Goal: Transaction & Acquisition: Subscribe to service/newsletter

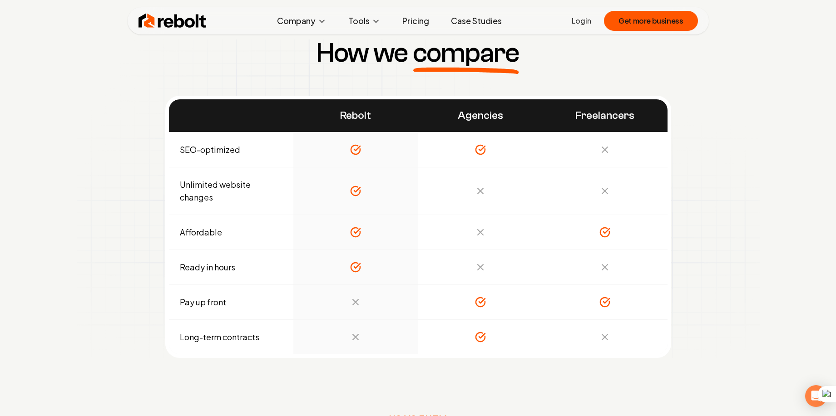
scroll to position [3132, 0]
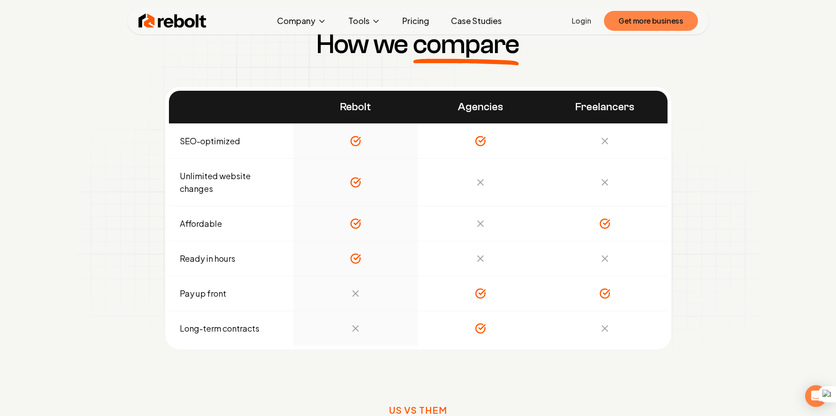
click at [613, 20] on button "Get more business" at bounding box center [651, 21] width 94 height 20
click at [419, 22] on link "Pricing" at bounding box center [415, 21] width 41 height 18
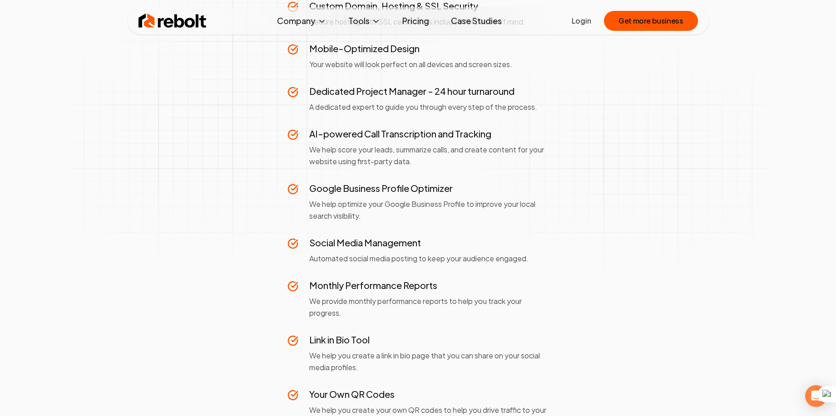
scroll to position [227, 0]
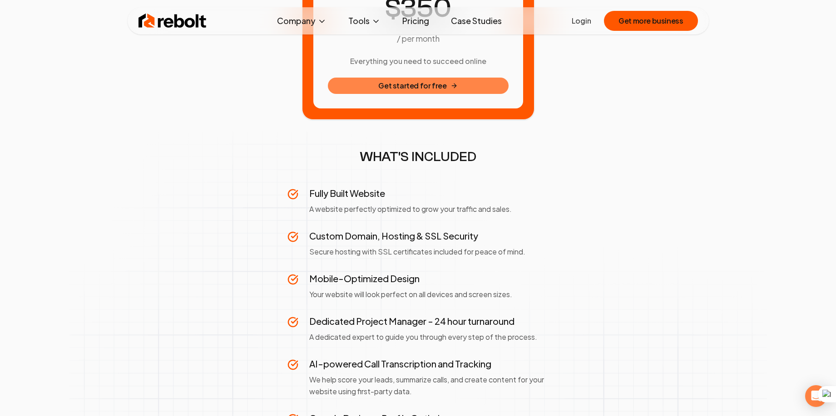
click at [471, 86] on button "Get started for free" at bounding box center [418, 86] width 181 height 16
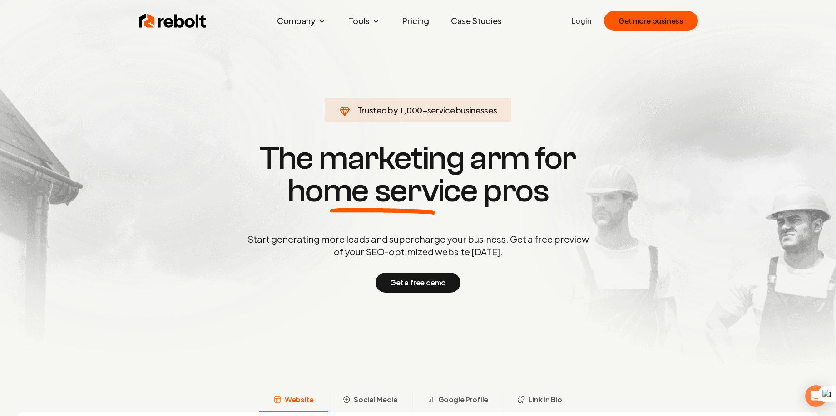
click at [421, 21] on link "Pricing" at bounding box center [415, 21] width 41 height 18
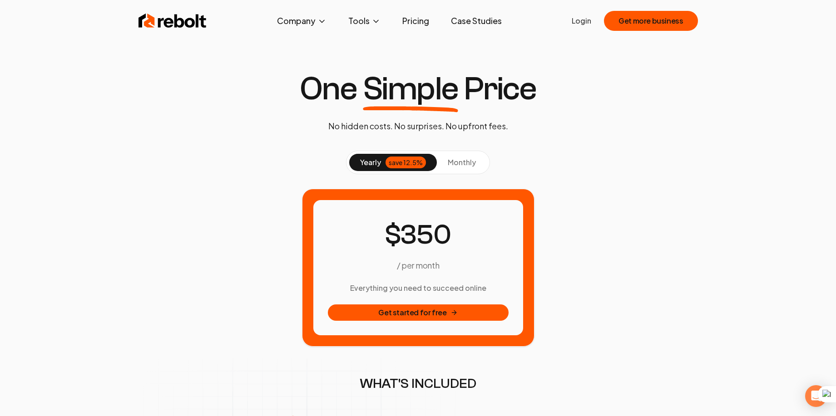
click at [449, 158] on span "monthly" at bounding box center [462, 163] width 28 height 10
click at [365, 158] on span "yearly" at bounding box center [370, 162] width 21 height 11
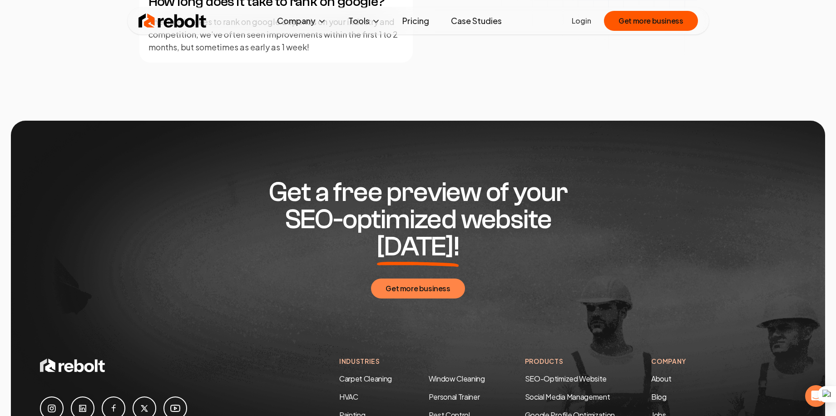
scroll to position [1543, 0]
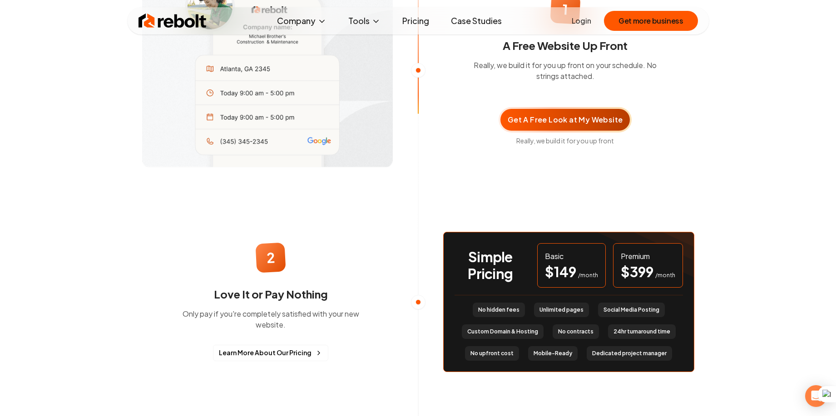
scroll to position [681, 0]
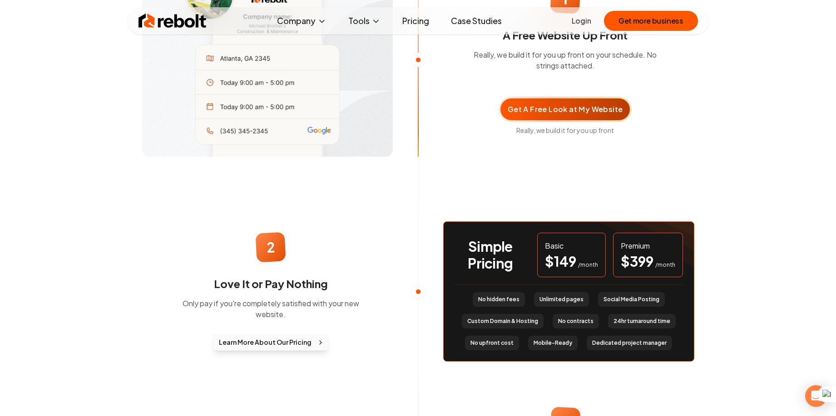
drag, startPoint x: 282, startPoint y: 359, endPoint x: 275, endPoint y: 357, distance: 7.4
click at [281, 347] on span "Learn More About Our Pricing" at bounding box center [265, 343] width 93 height 10
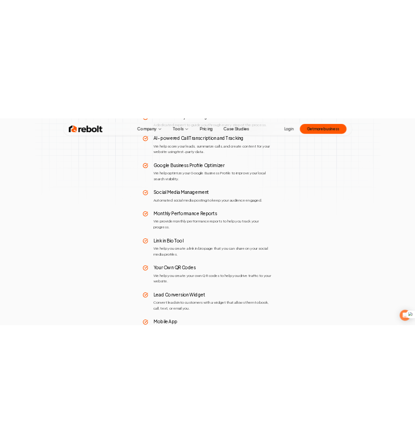
scroll to position [325, 0]
